Goal: Task Accomplishment & Management: Manage account settings

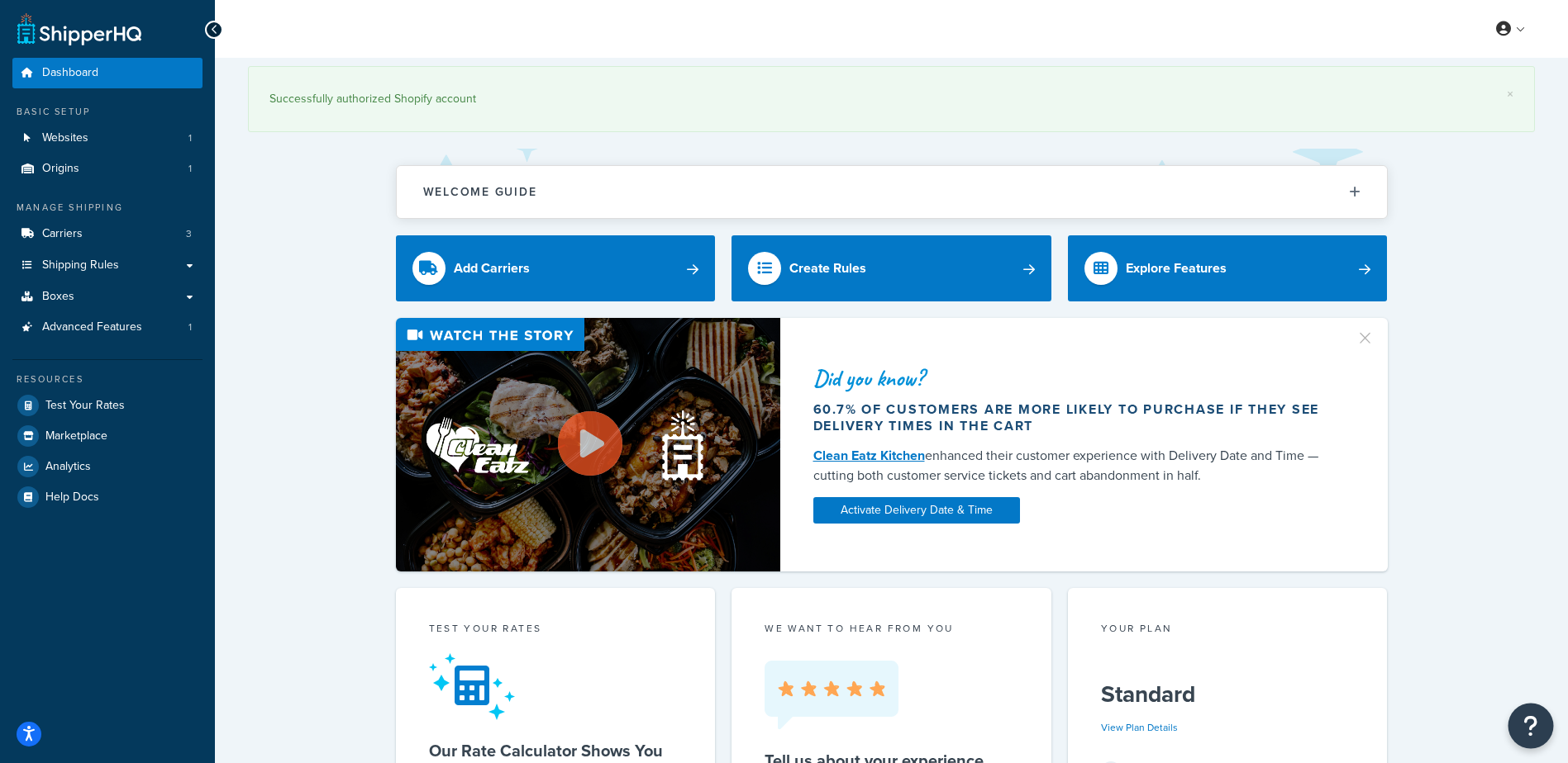
click at [1528, 713] on button "Open Resource Center" at bounding box center [1530, 726] width 45 height 45
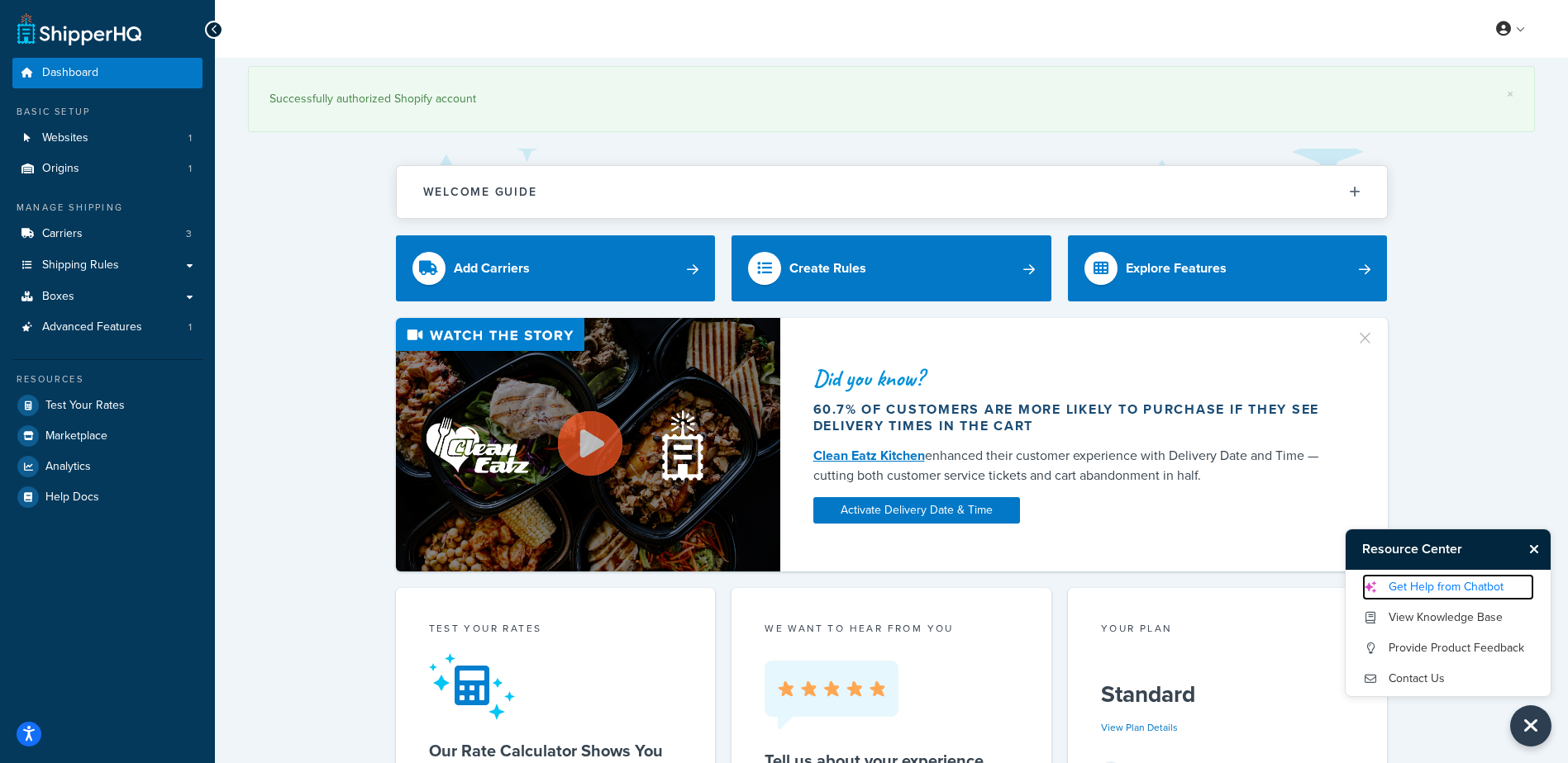
click at [1446, 575] on link "Get Help from Chatbot" at bounding box center [1447, 587] width 172 height 27
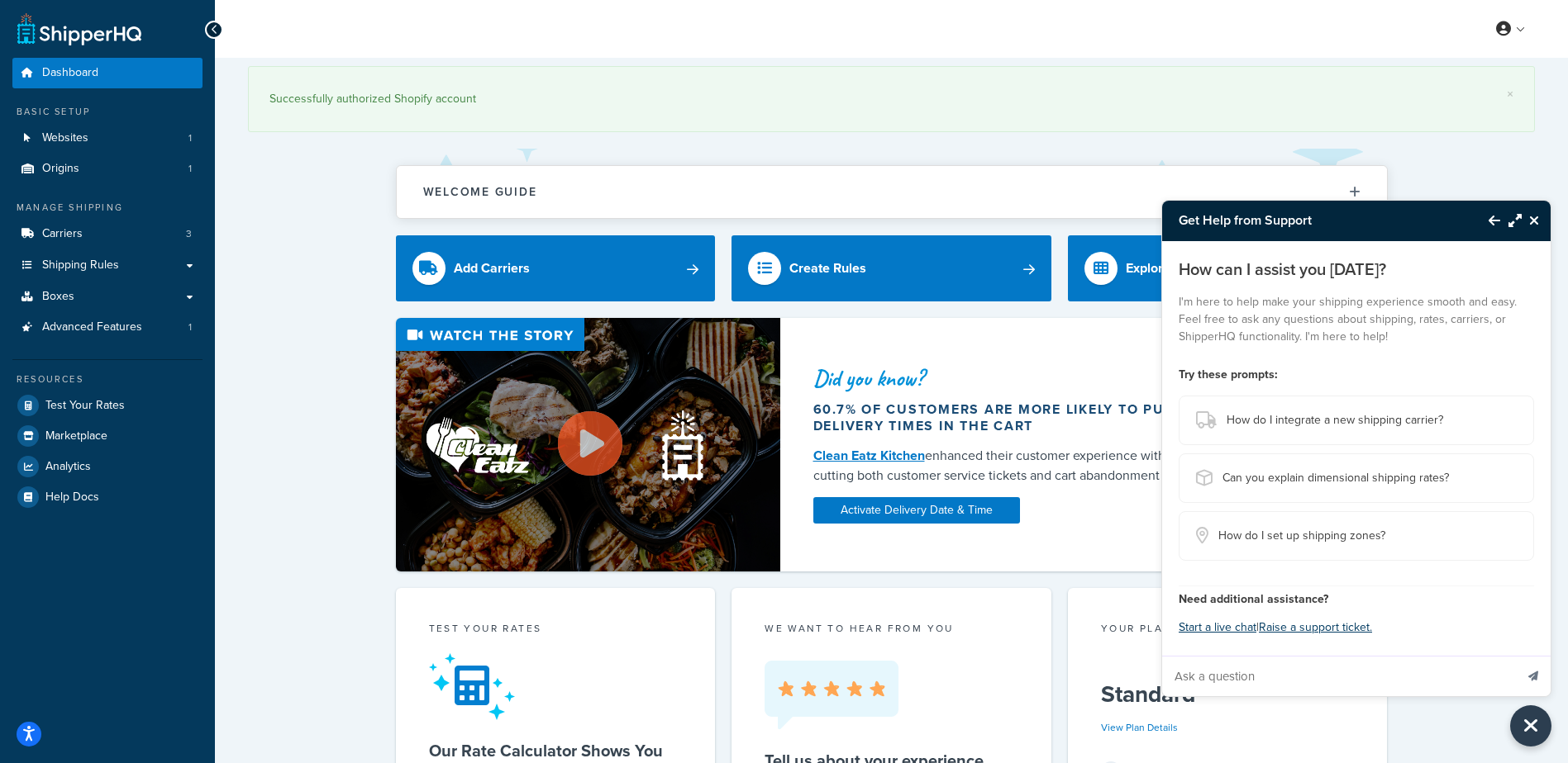
click at [1259, 670] on input "Ask a question" at bounding box center [1338, 676] width 352 height 40
type input "cancel plan"
click at [1210, 625] on button "Start a live chat" at bounding box center [1217, 628] width 77 height 23
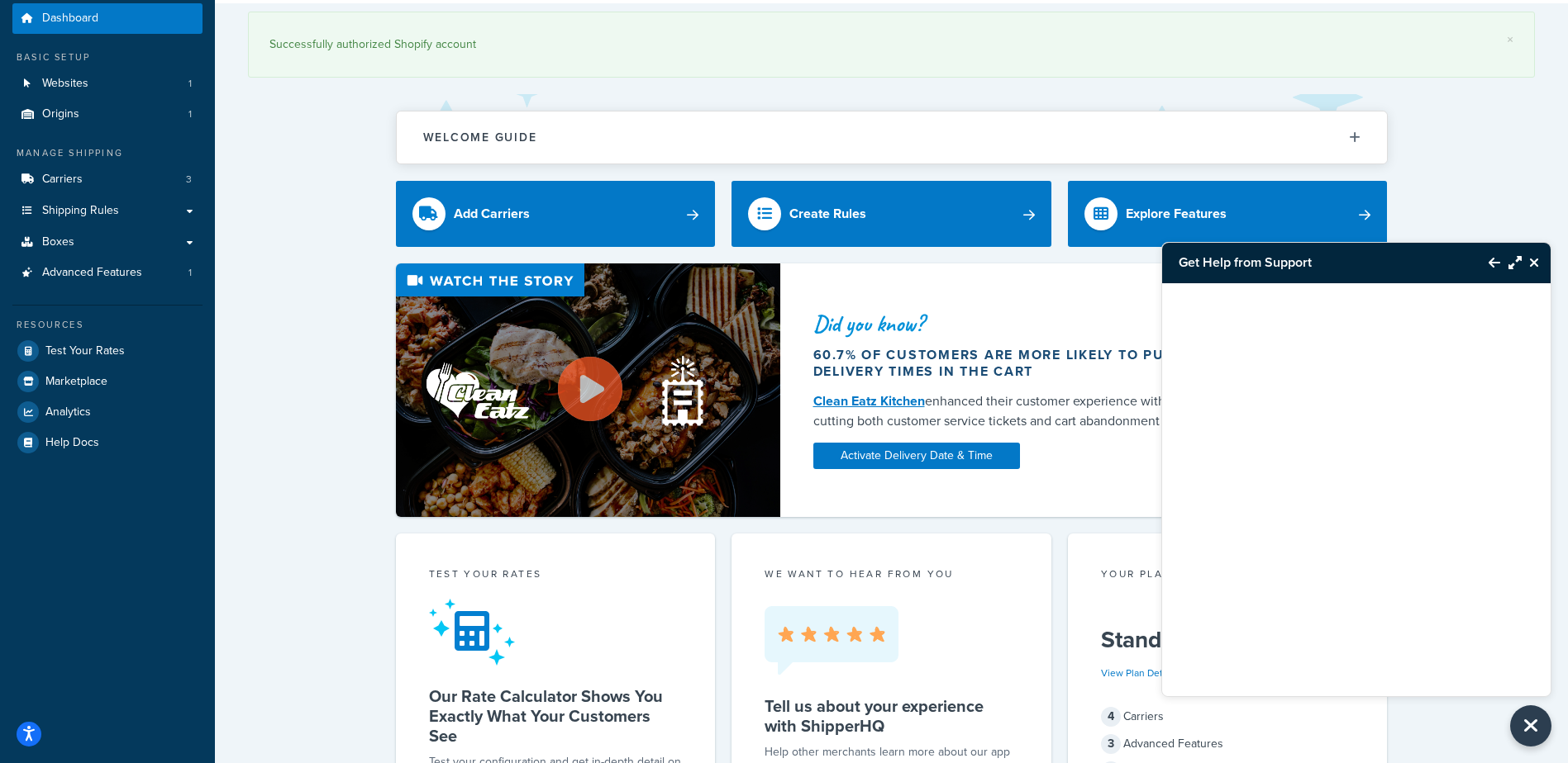
scroll to position [83, 0]
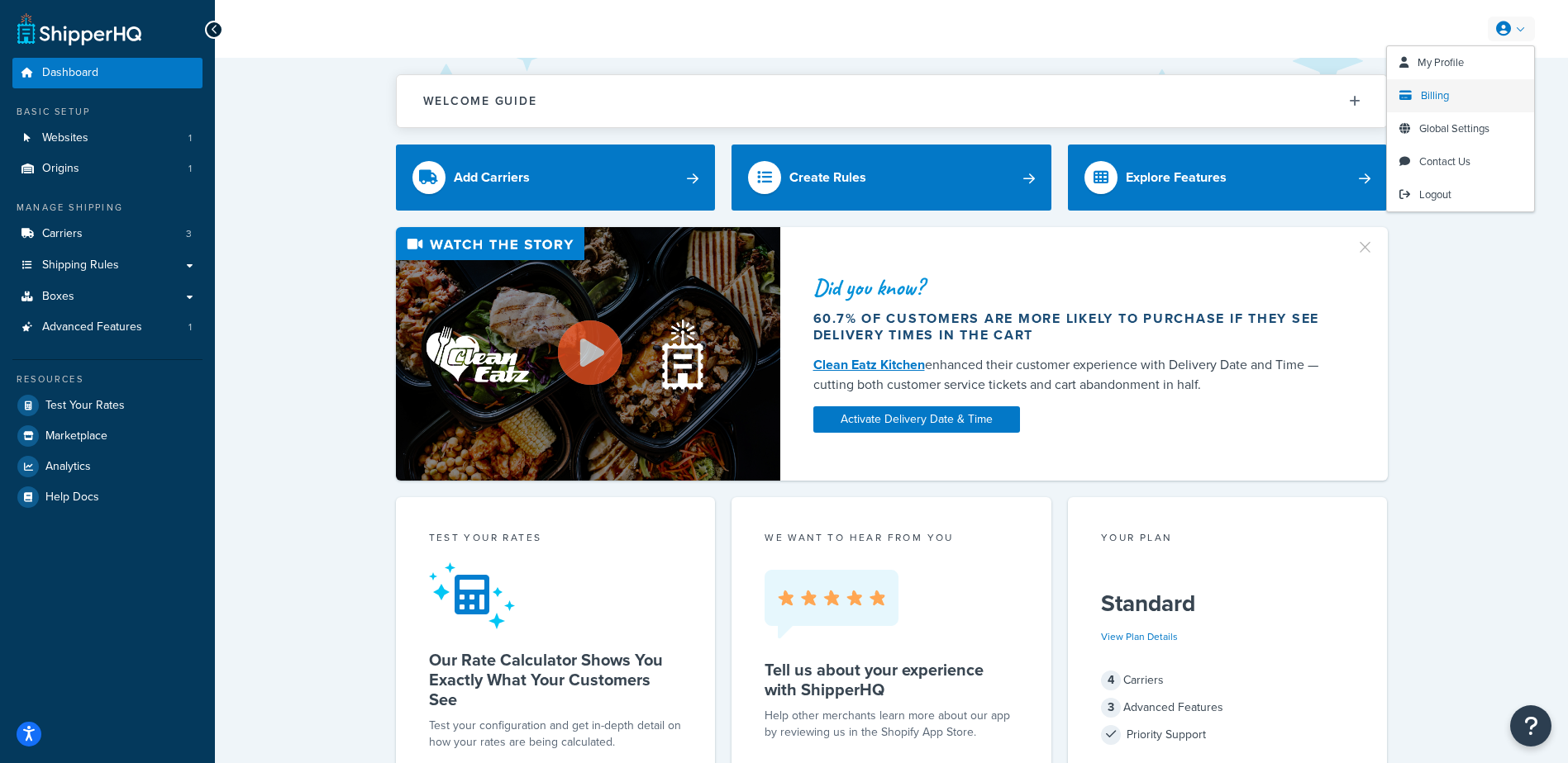
click at [1447, 97] on span "Billing" at bounding box center [1434, 95] width 29 height 16
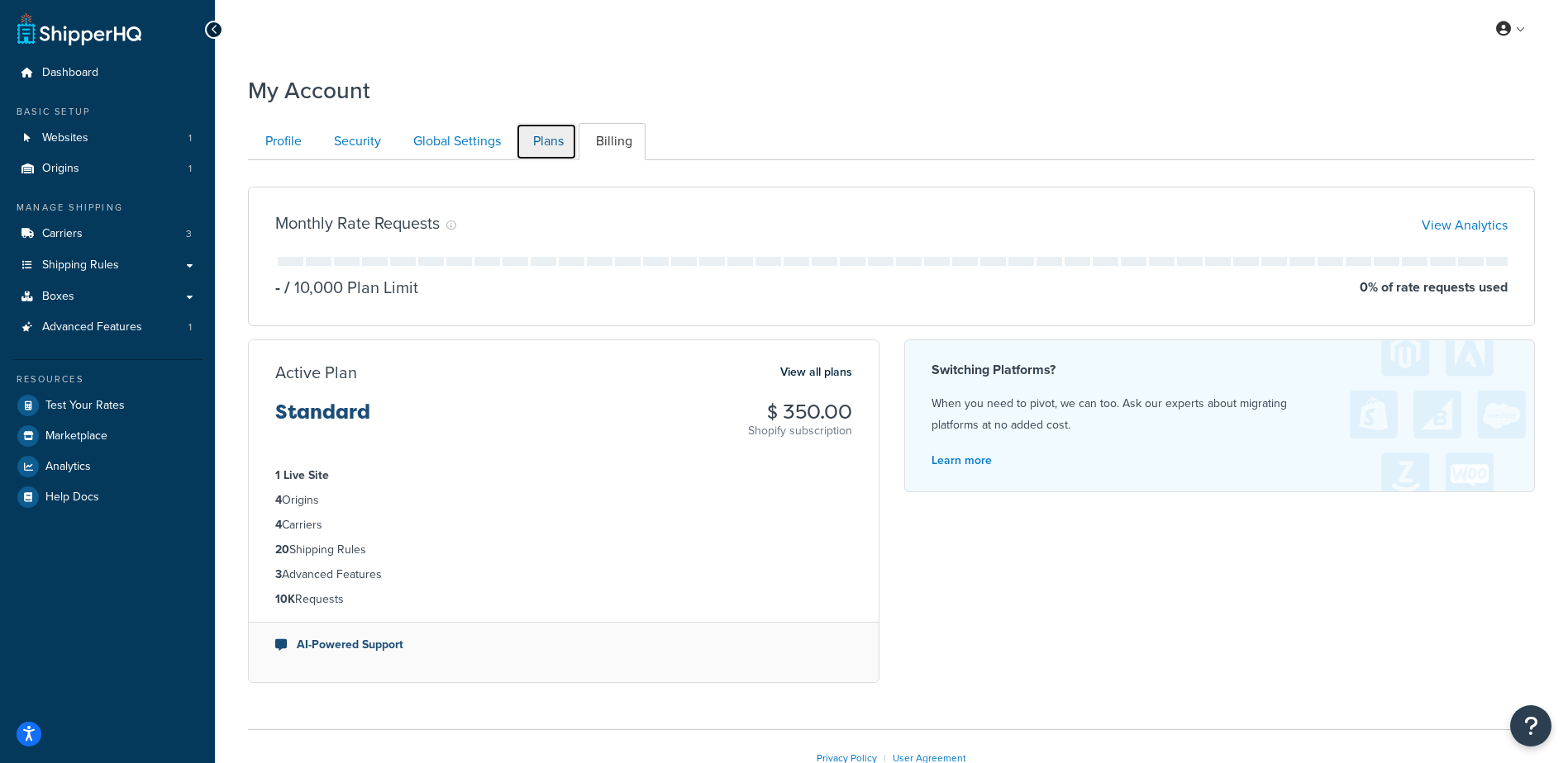
click at [544, 140] on link "Plans" at bounding box center [546, 142] width 61 height 37
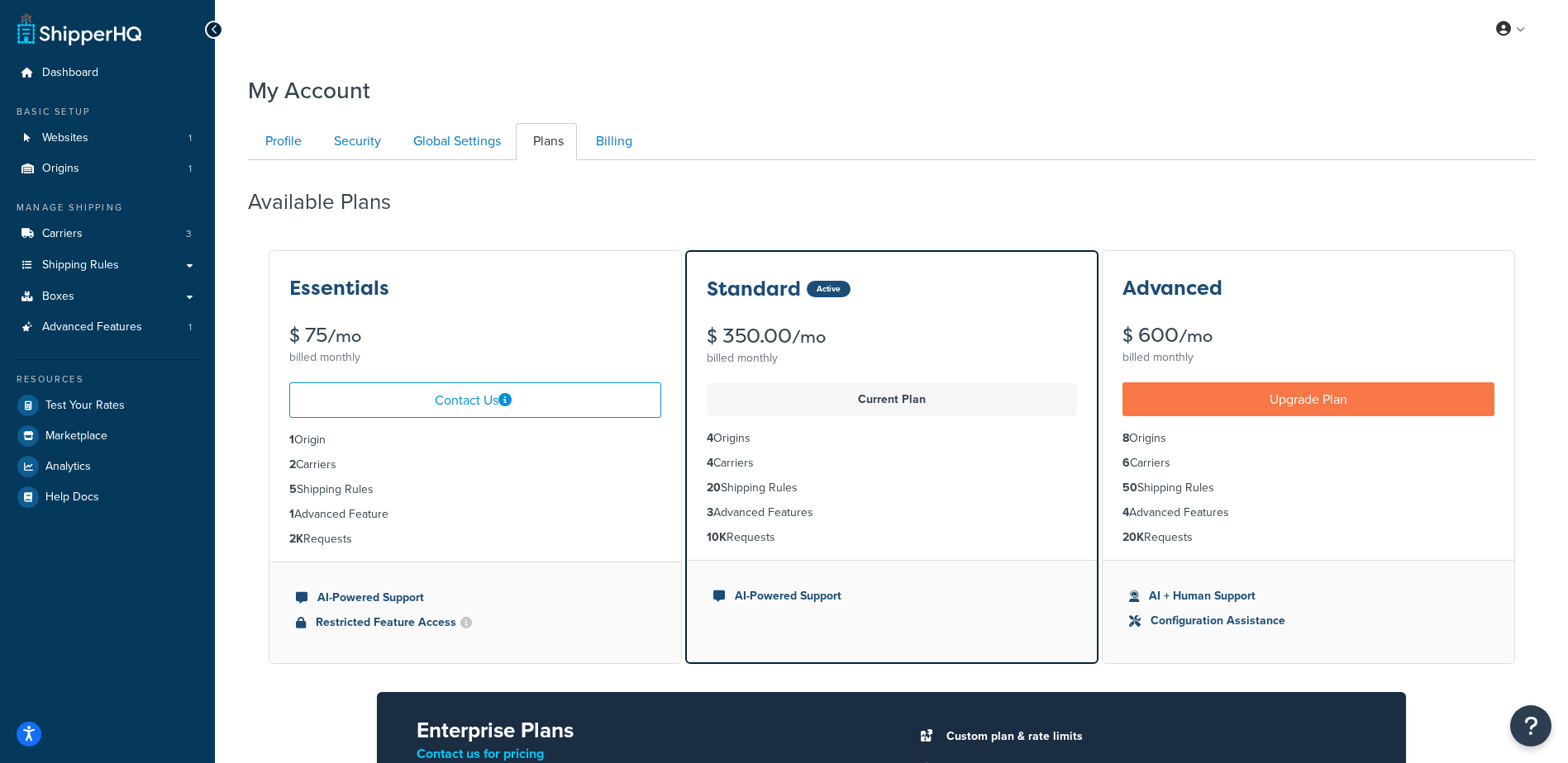
scroll to position [160, 0]
